Goal: Information Seeking & Learning: Check status

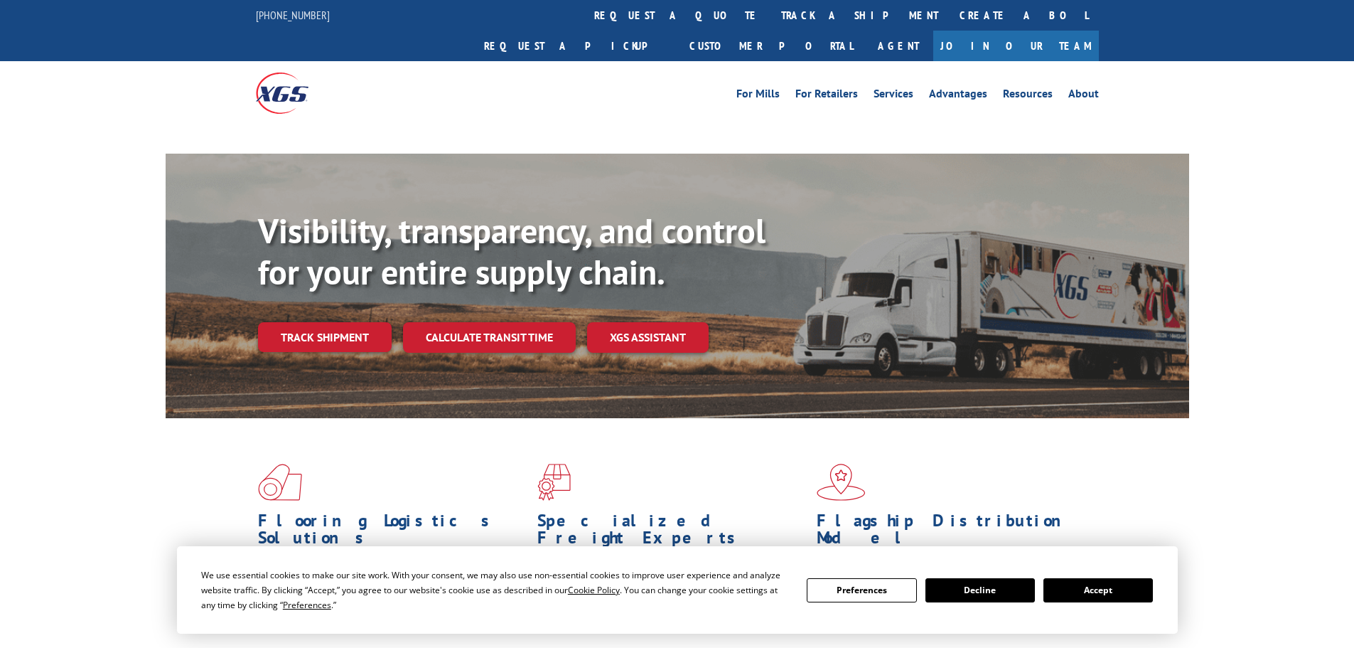
click at [1100, 594] on button "Accept" at bounding box center [1097, 590] width 109 height 24
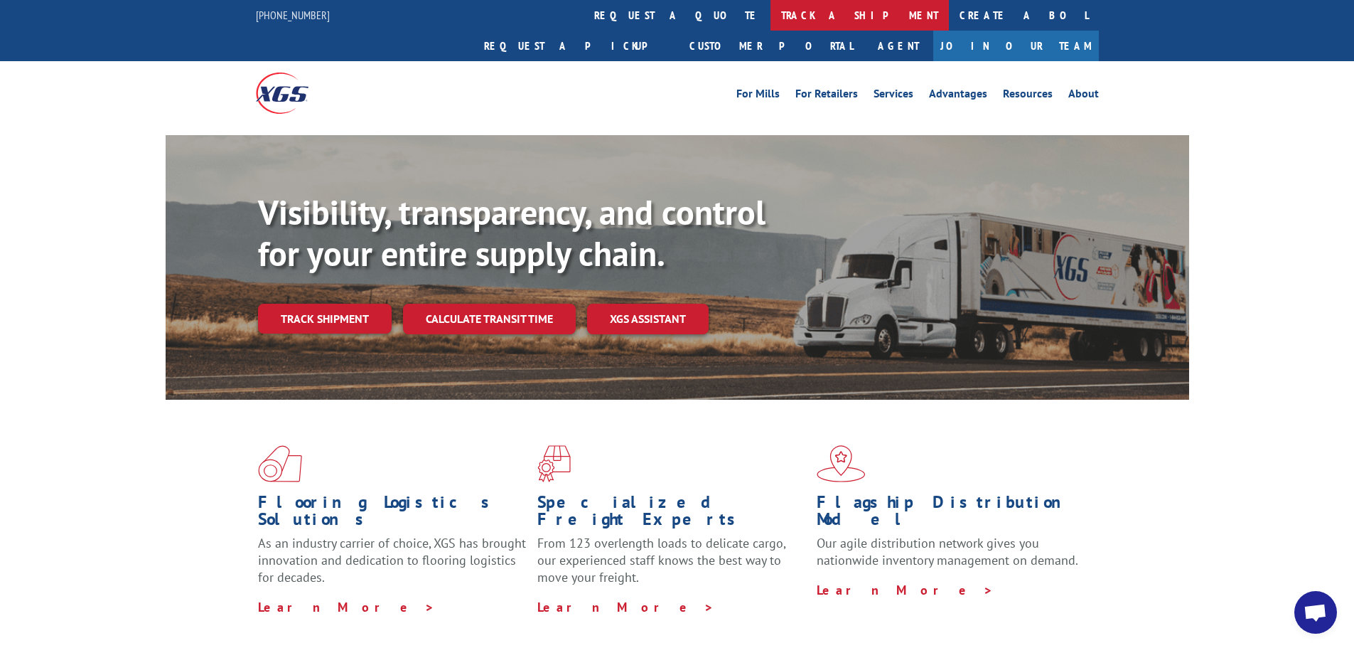
click at [771, 11] on link "track a shipment" at bounding box center [860, 15] width 178 height 31
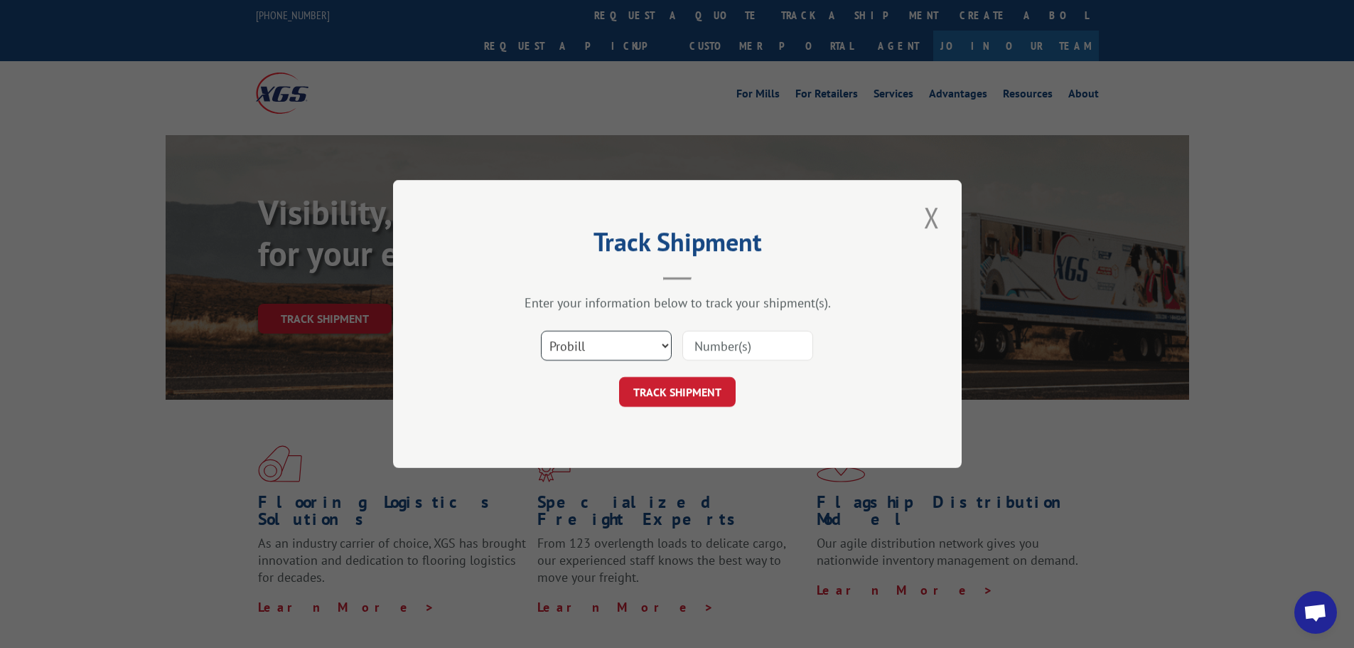
click at [593, 331] on select "Select category... Probill BOL PO" at bounding box center [606, 346] width 131 height 30
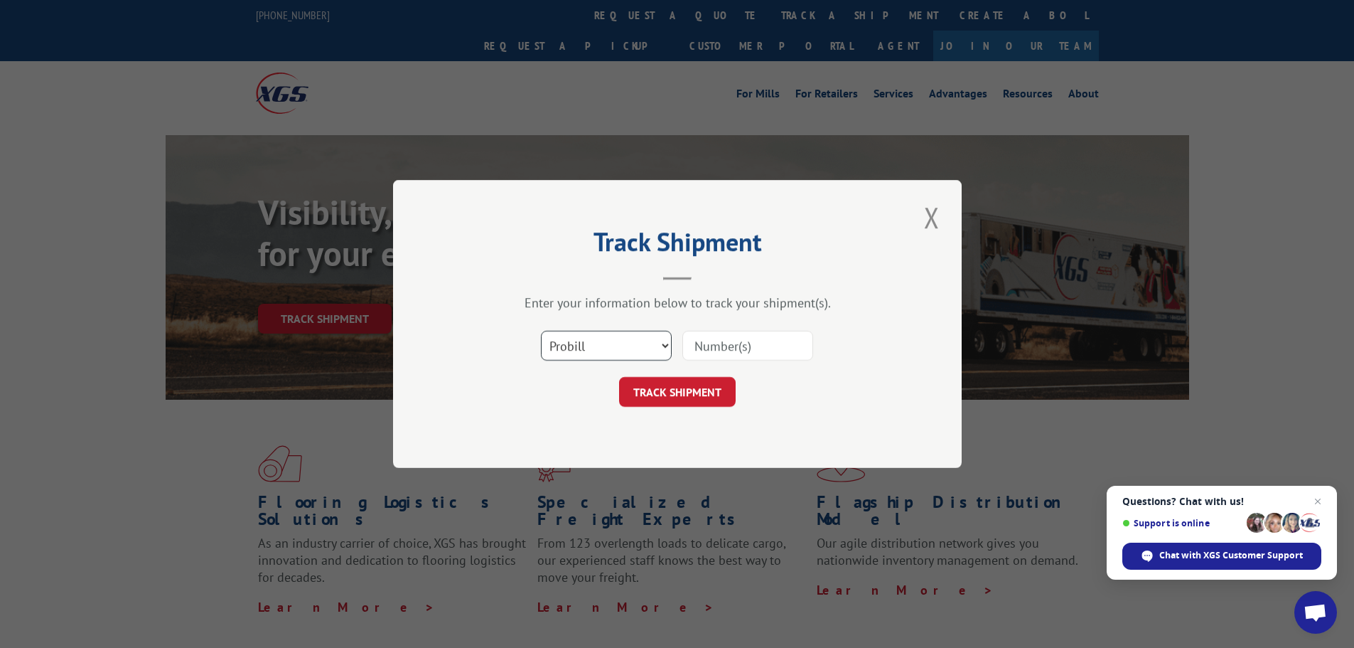
select select "bol"
click at [541, 331] on select "Select category... Probill BOL PO" at bounding box center [606, 346] width 131 height 30
paste input "5951850"
type input "5951850"
click at [689, 385] on button "TRACK SHIPMENT" at bounding box center [677, 392] width 117 height 30
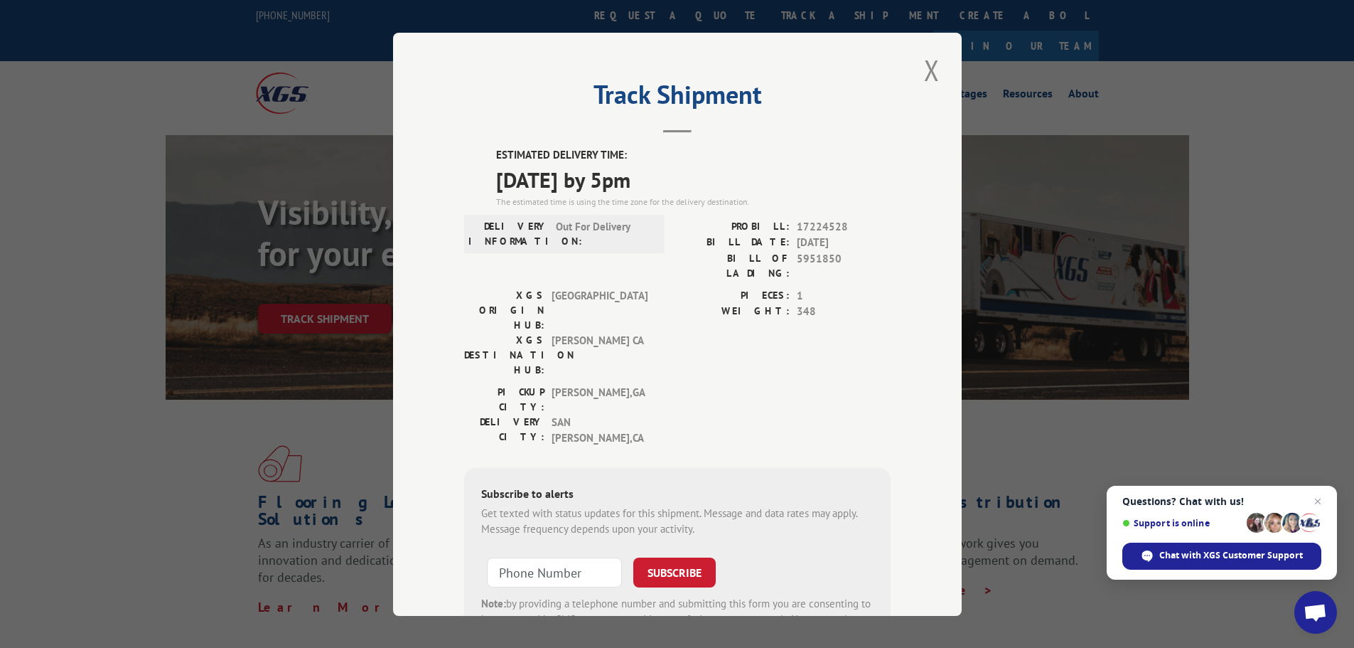
click at [944, 73] on div "Track Shipment ESTIMATED DELIVERY TIME: [DATE] by 5pm The estimated time is usi…" at bounding box center [677, 324] width 569 height 583
click at [925, 70] on button "Close modal" at bounding box center [932, 69] width 24 height 39
